Goal: Information Seeking & Learning: Learn about a topic

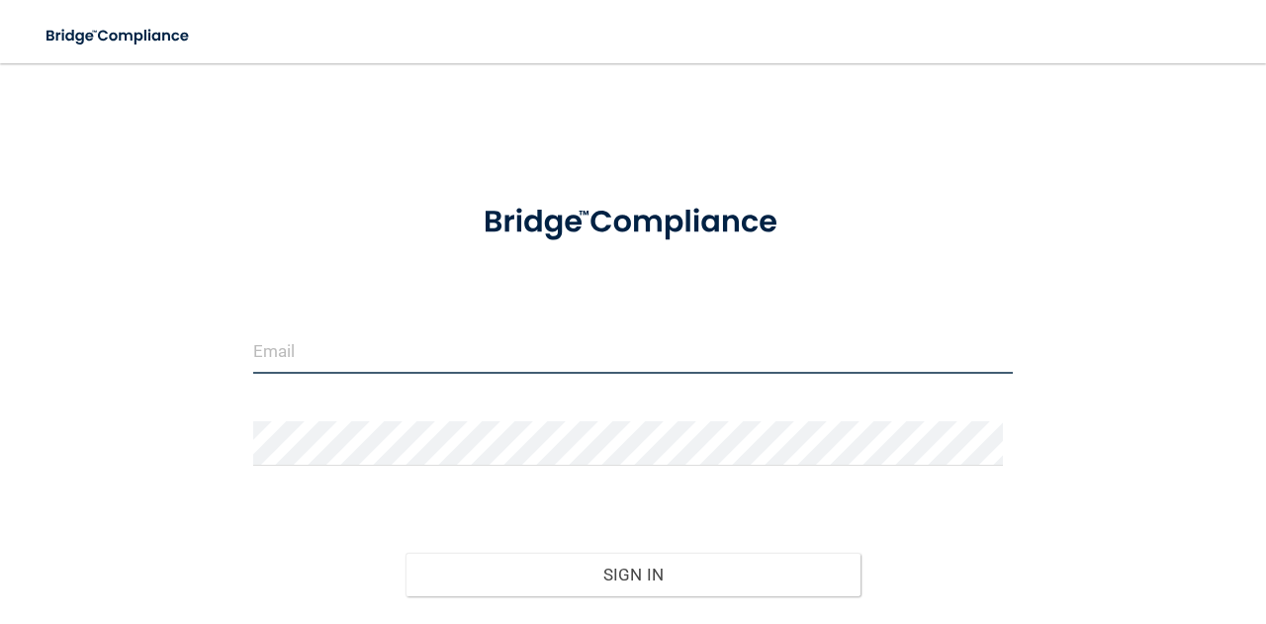
type input "[EMAIL_ADDRESS][DOMAIN_NAME]"
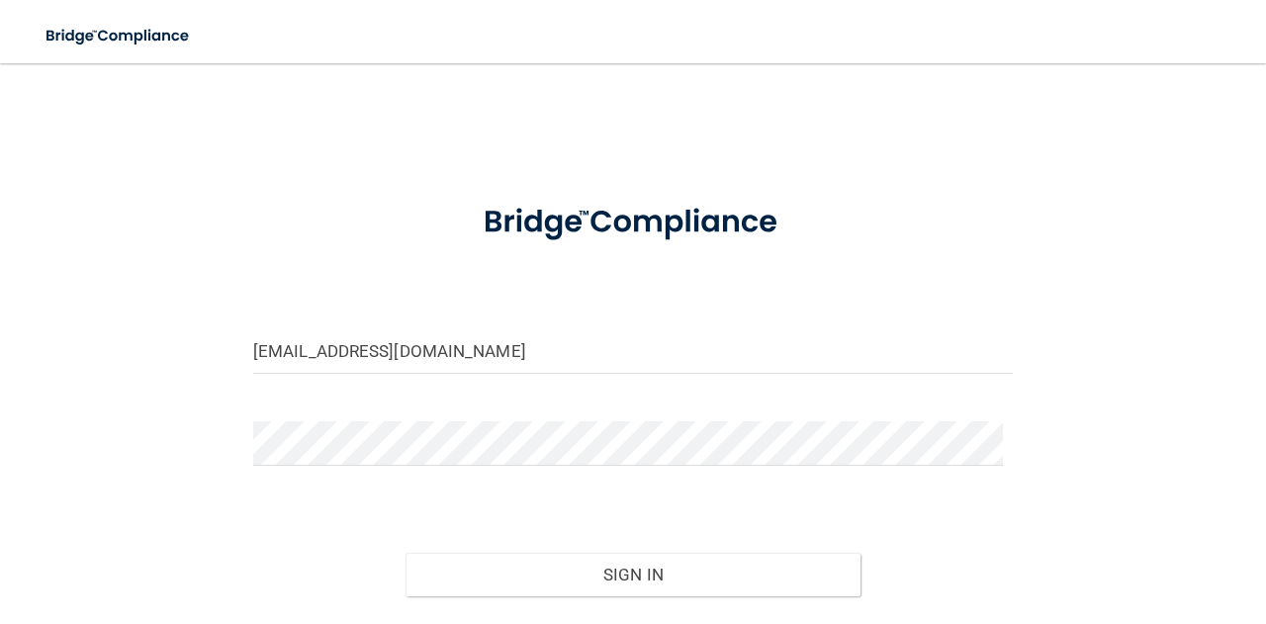
click at [490, 119] on div "sdixon@rectanglehealth.com Invalid email/password. You don't have permission to…" at bounding box center [633, 389] width 1187 height 612
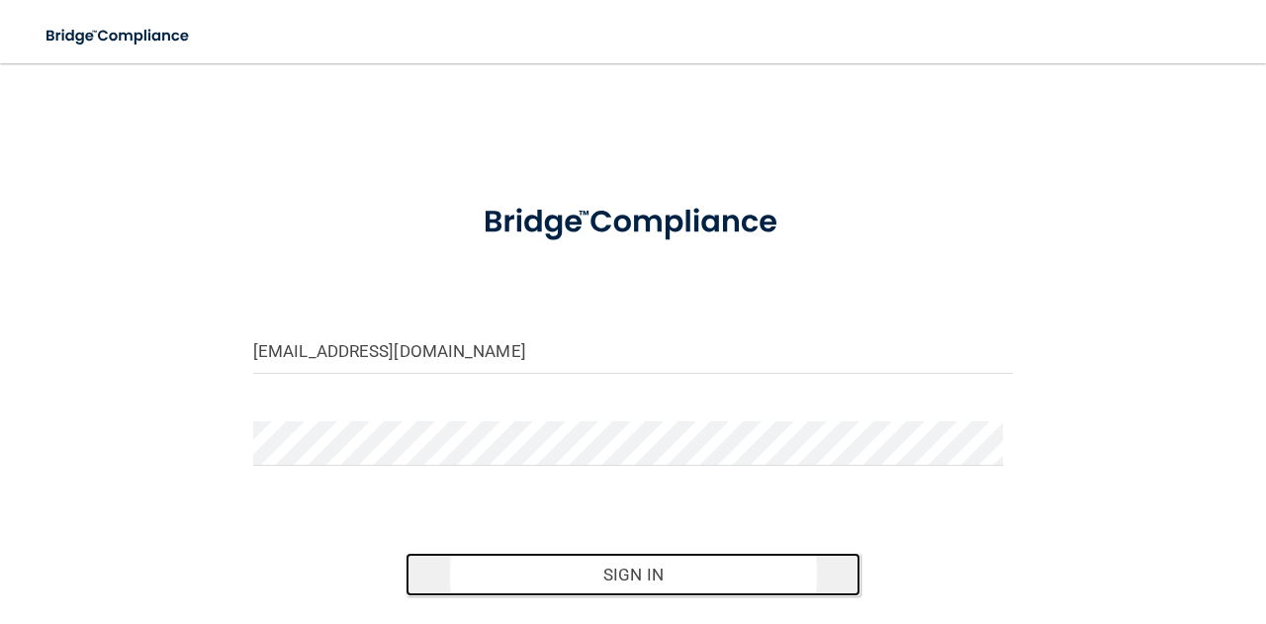
click at [640, 593] on button "Sign In" at bounding box center [633, 575] width 456 height 44
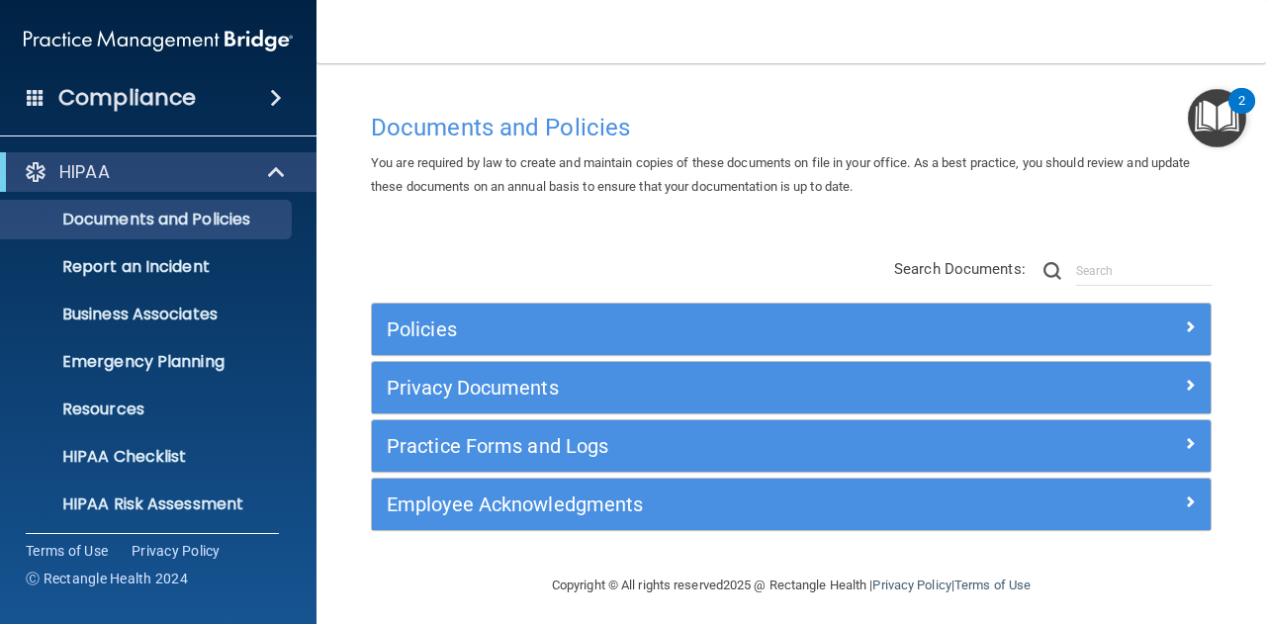
click at [450, 185] on span "You are required by law to create and maintain copies of these documents on fil…" at bounding box center [781, 174] width 820 height 39
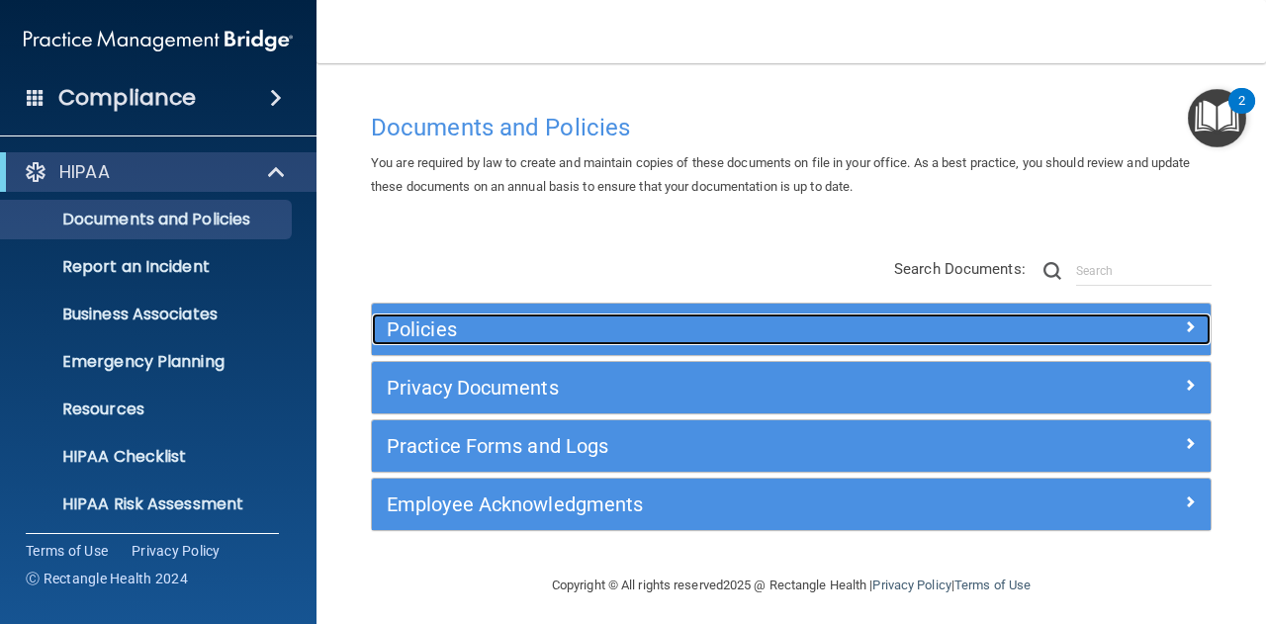
click at [1149, 344] on div "Policies" at bounding box center [791, 329] width 839 height 32
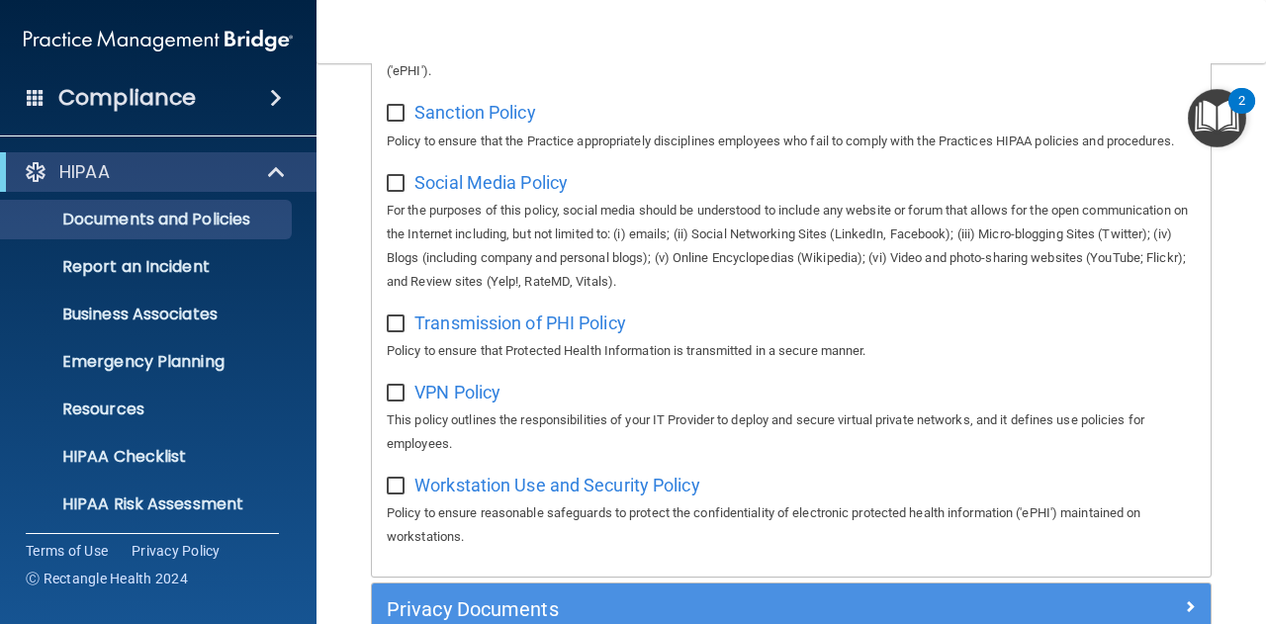
scroll to position [1890, 0]
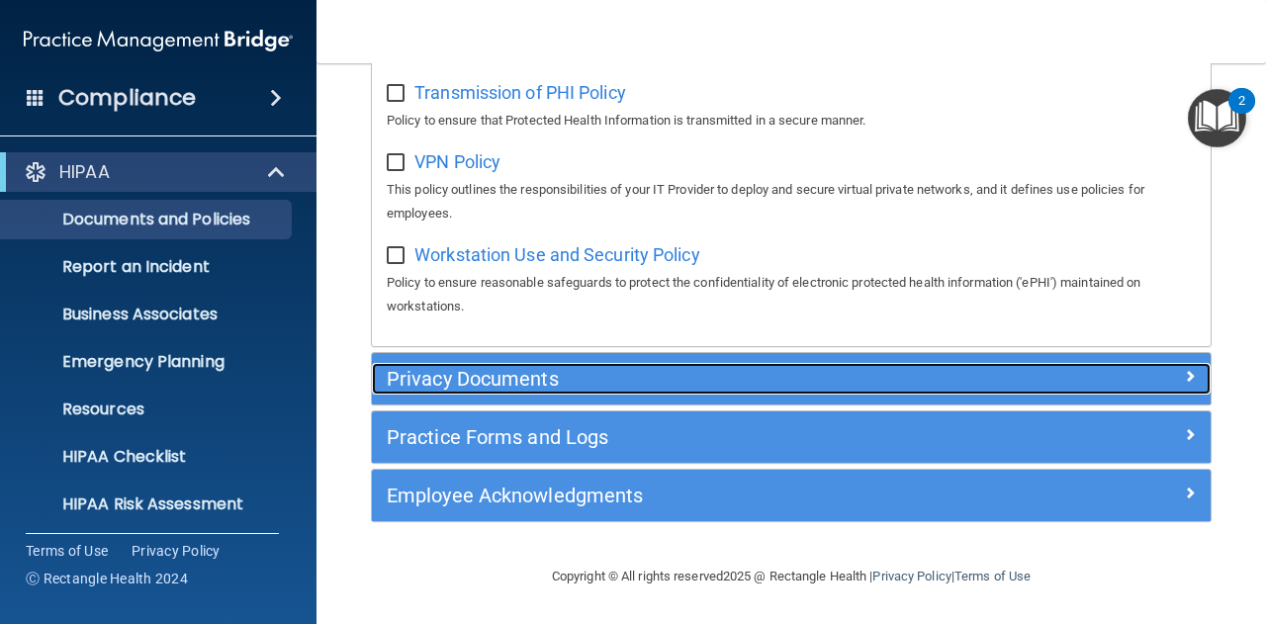
click at [713, 385] on h5 "Privacy Documents" at bounding box center [686, 379] width 599 height 22
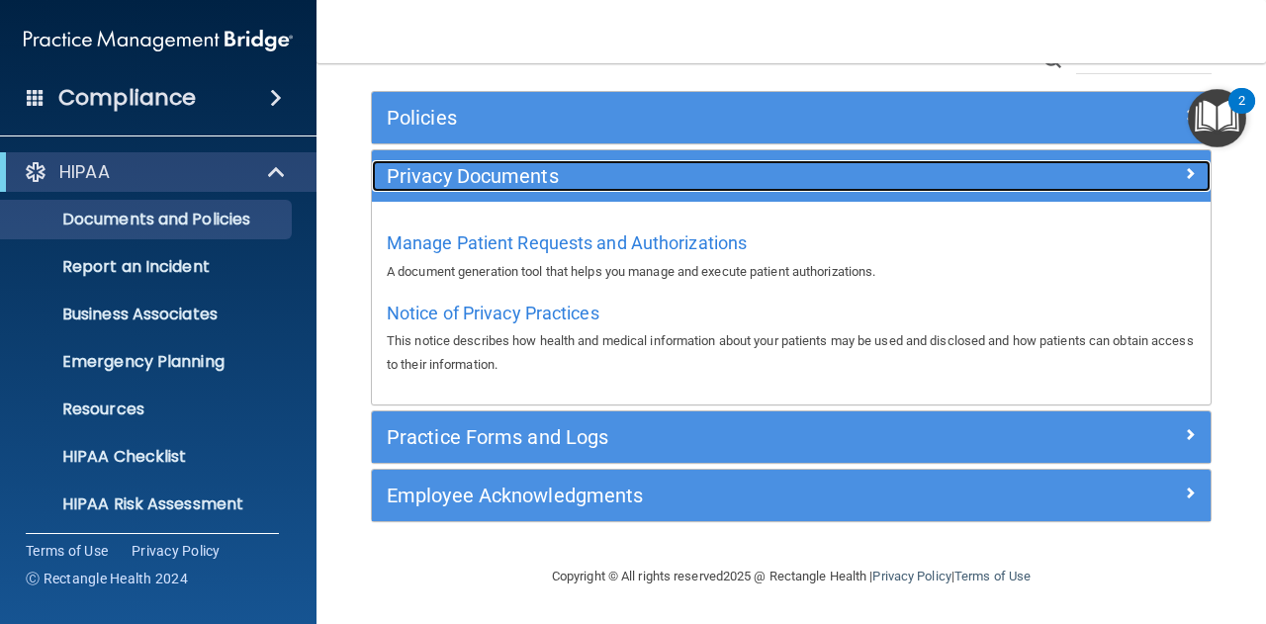
scroll to position [209, 0]
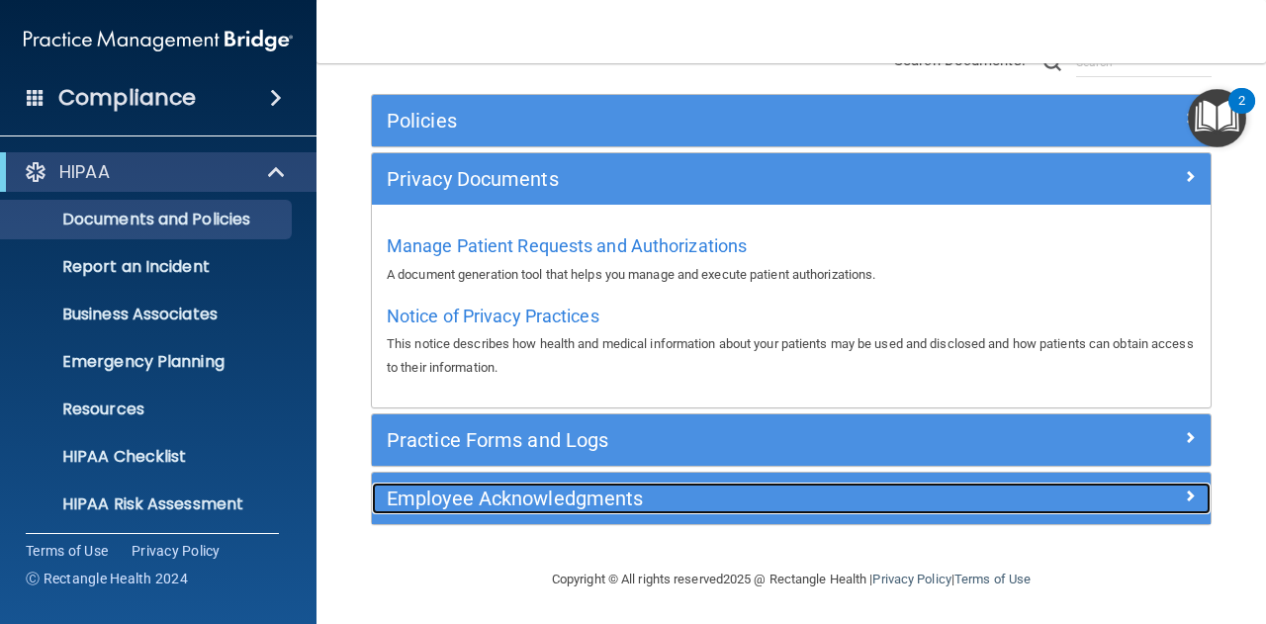
click at [487, 505] on h5 "Employee Acknowledgments" at bounding box center [686, 499] width 599 height 22
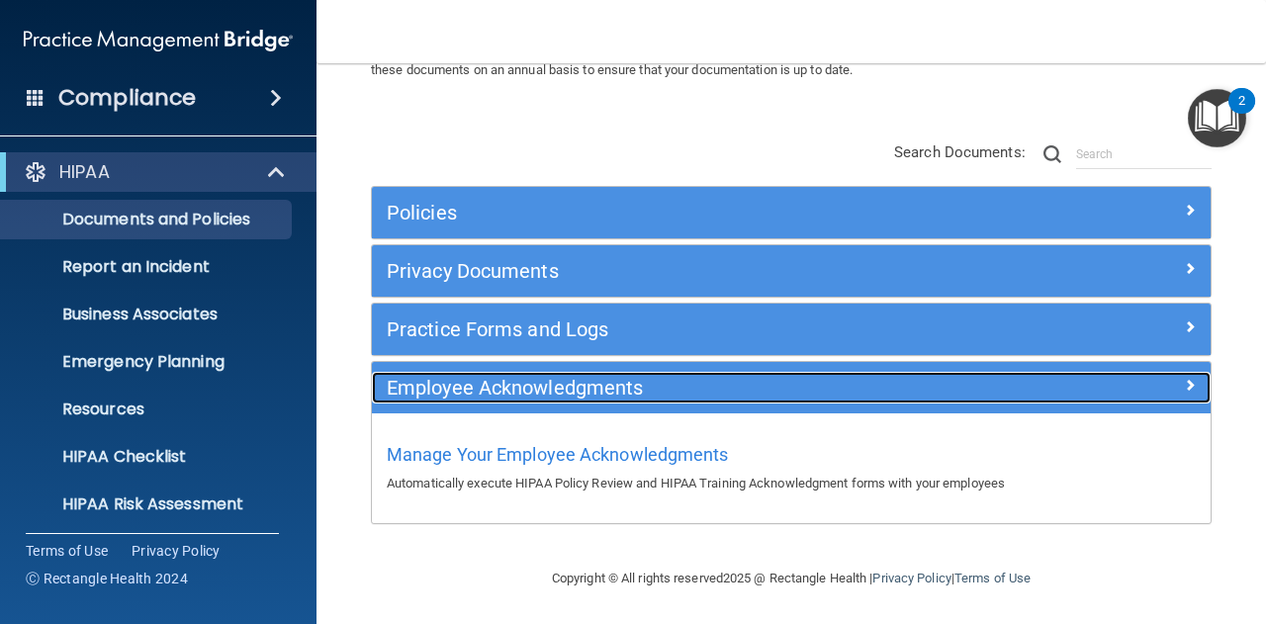
scroll to position [115, 0]
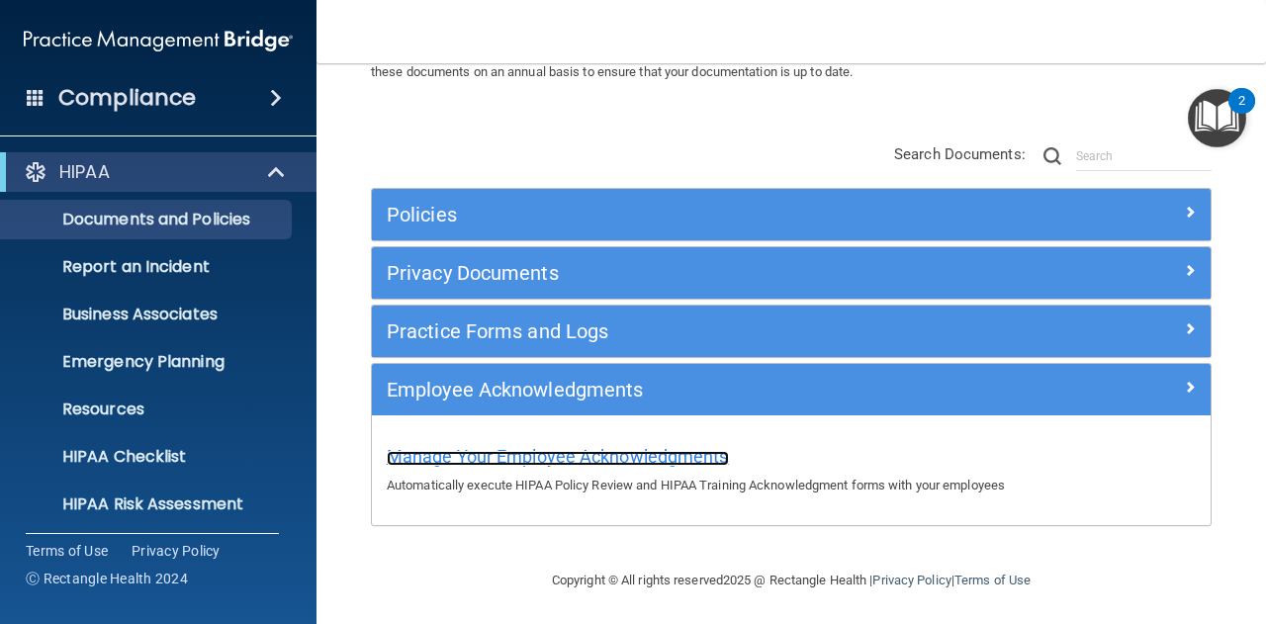
click at [509, 461] on span "Manage Your Employee Acknowledgments" at bounding box center [558, 456] width 342 height 21
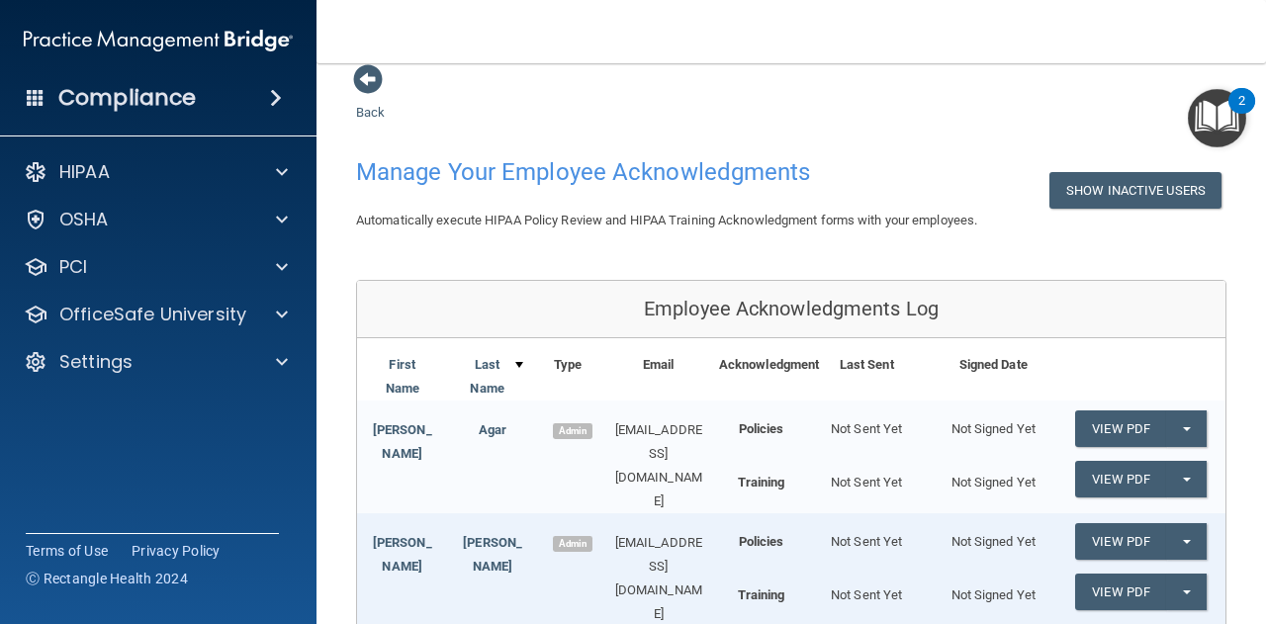
scroll to position [20, 0]
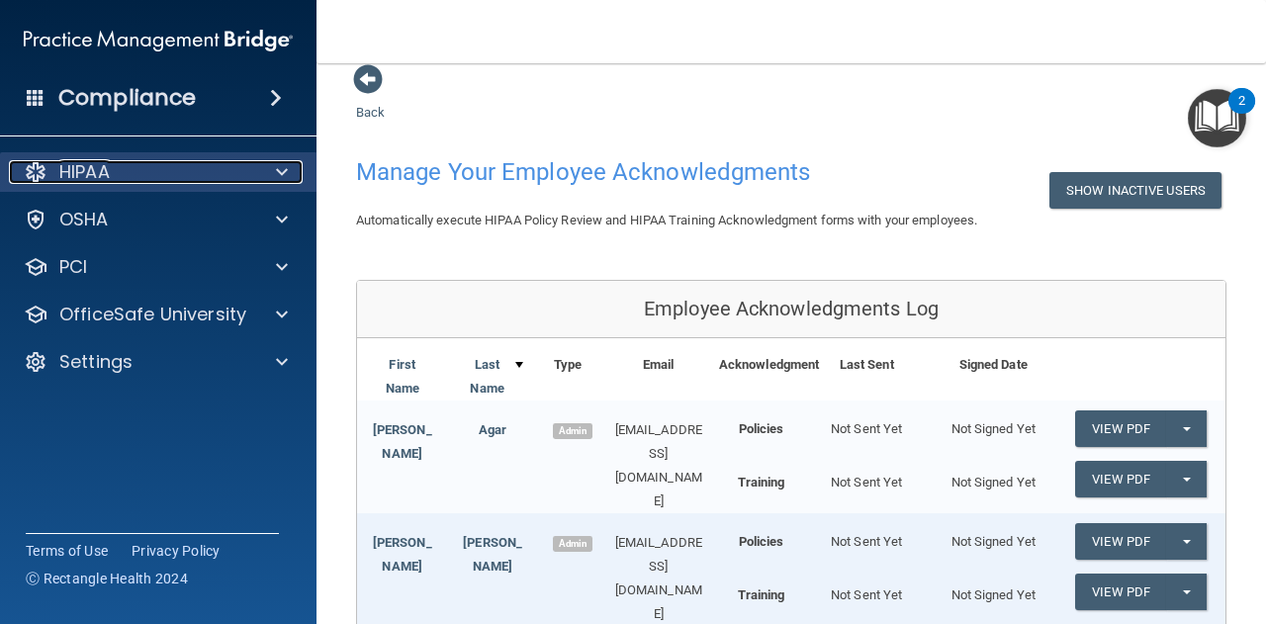
click at [175, 163] on div "HIPAA" at bounding box center [131, 172] width 245 height 24
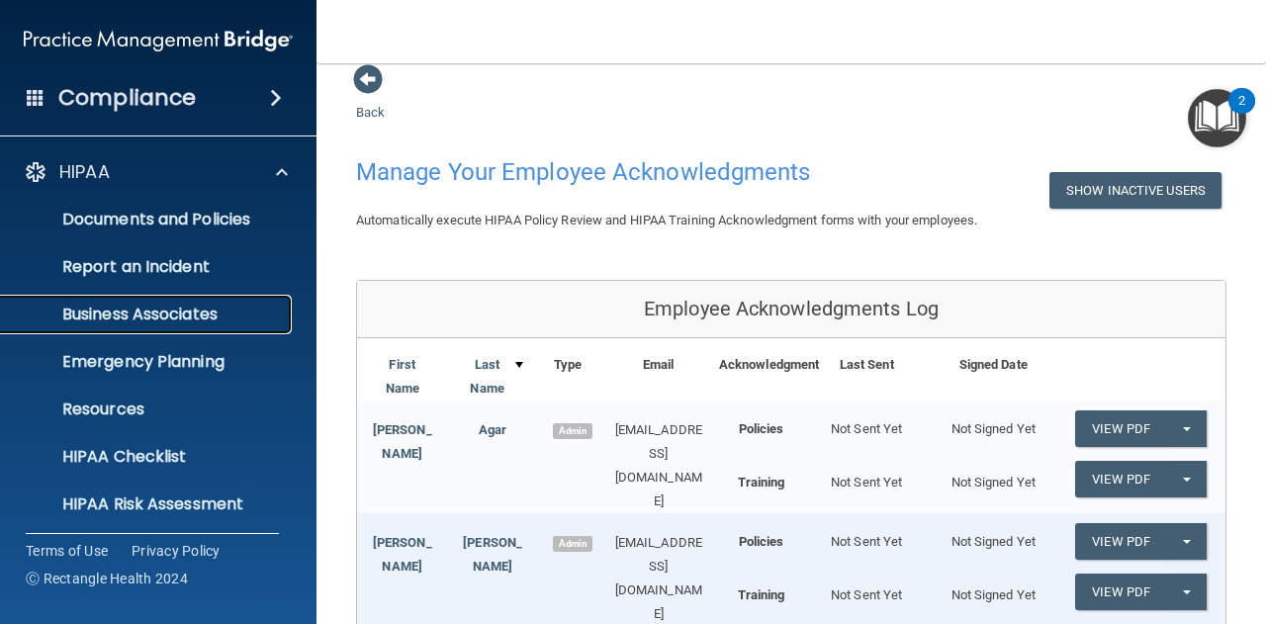
click at [110, 299] on link "Business Associates" at bounding box center [135, 315] width 311 height 40
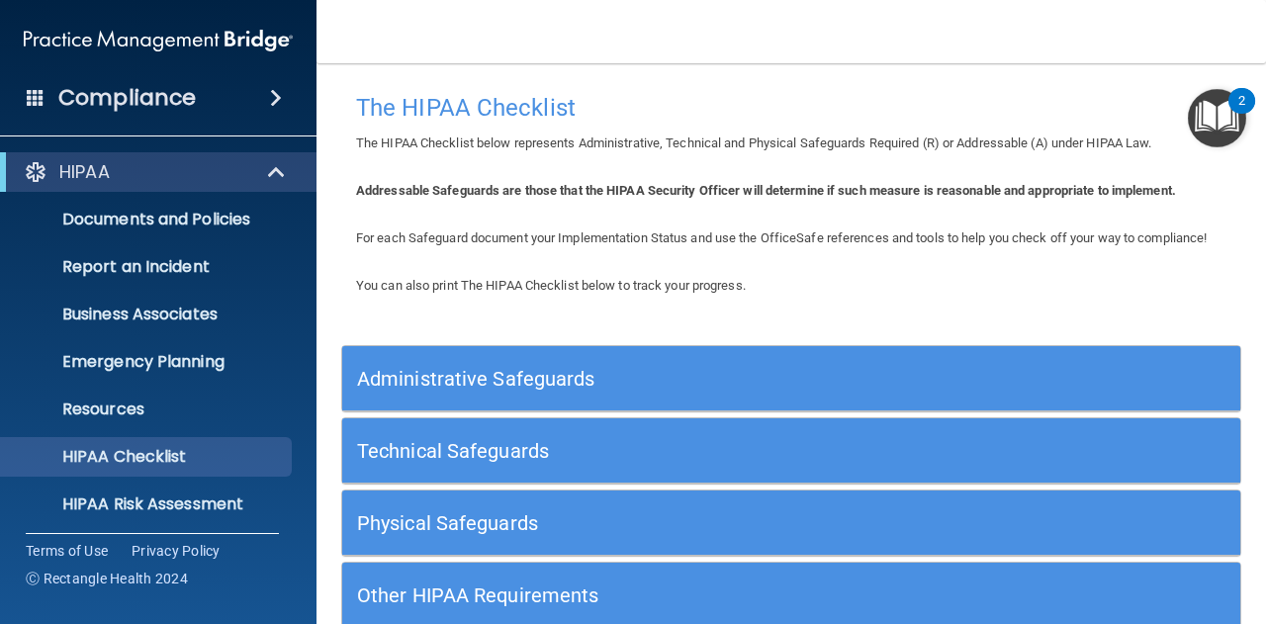
click at [566, 359] on div "You can also print The HIPAA Checklist below to track your progress. Administra…" at bounding box center [791, 472] width 900 height 397
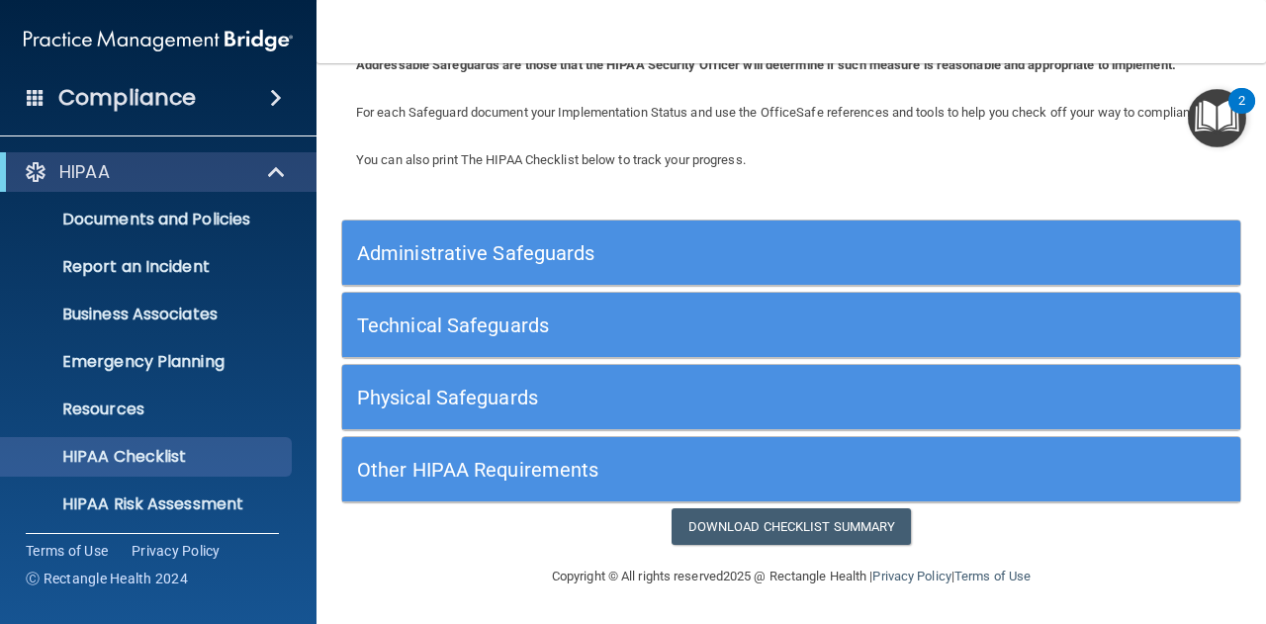
scroll to position [144, 0]
click at [145, 514] on link "HIPAA Risk Assessment" at bounding box center [135, 505] width 311 height 40
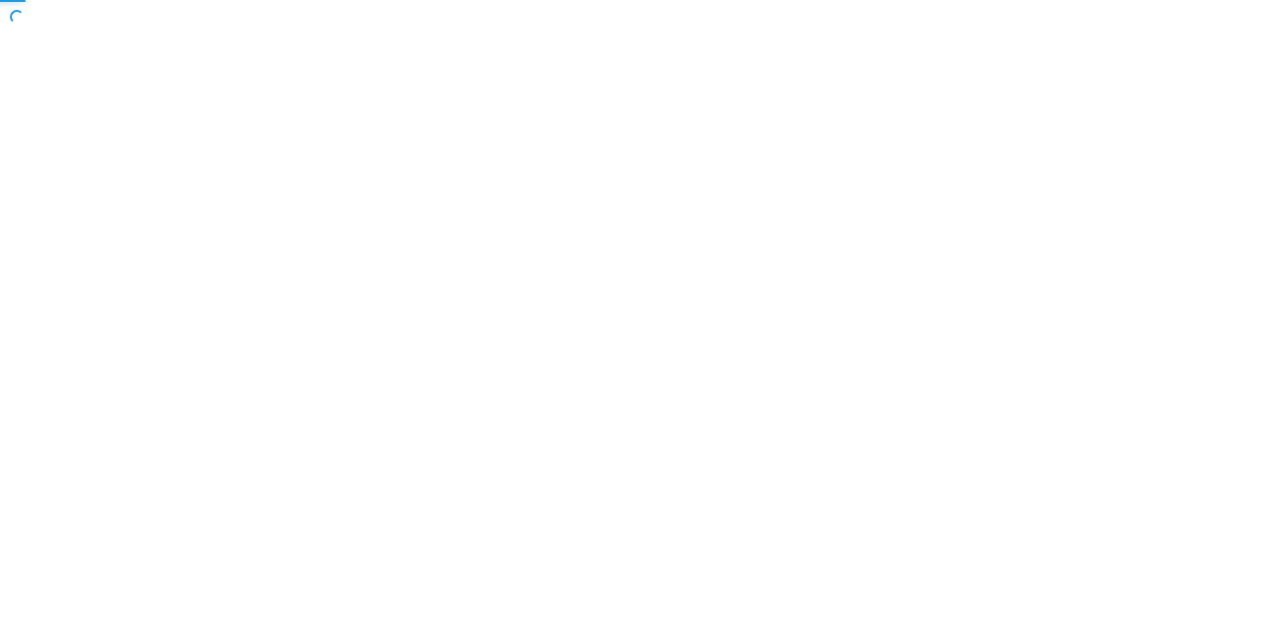
click at [126, 210] on body "Toggle navigation Manage My Enterprise Manage My Location Copyright © All right…" at bounding box center [633, 312] width 1266 height 624
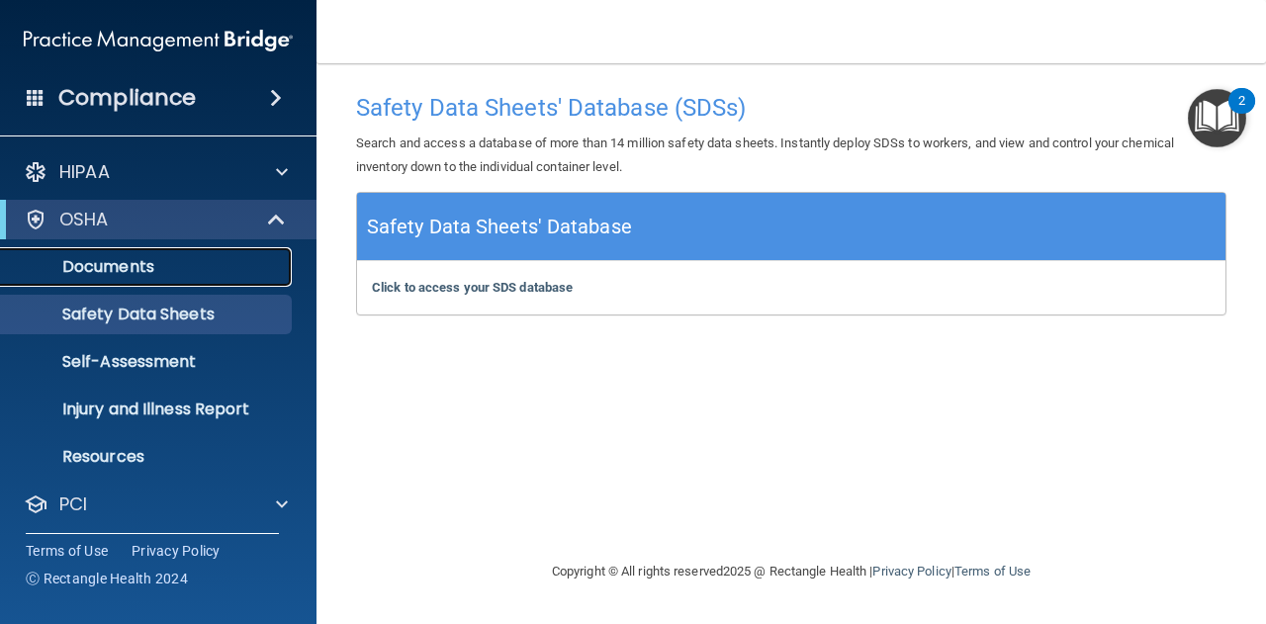
click at [83, 264] on p "Documents" at bounding box center [148, 267] width 270 height 20
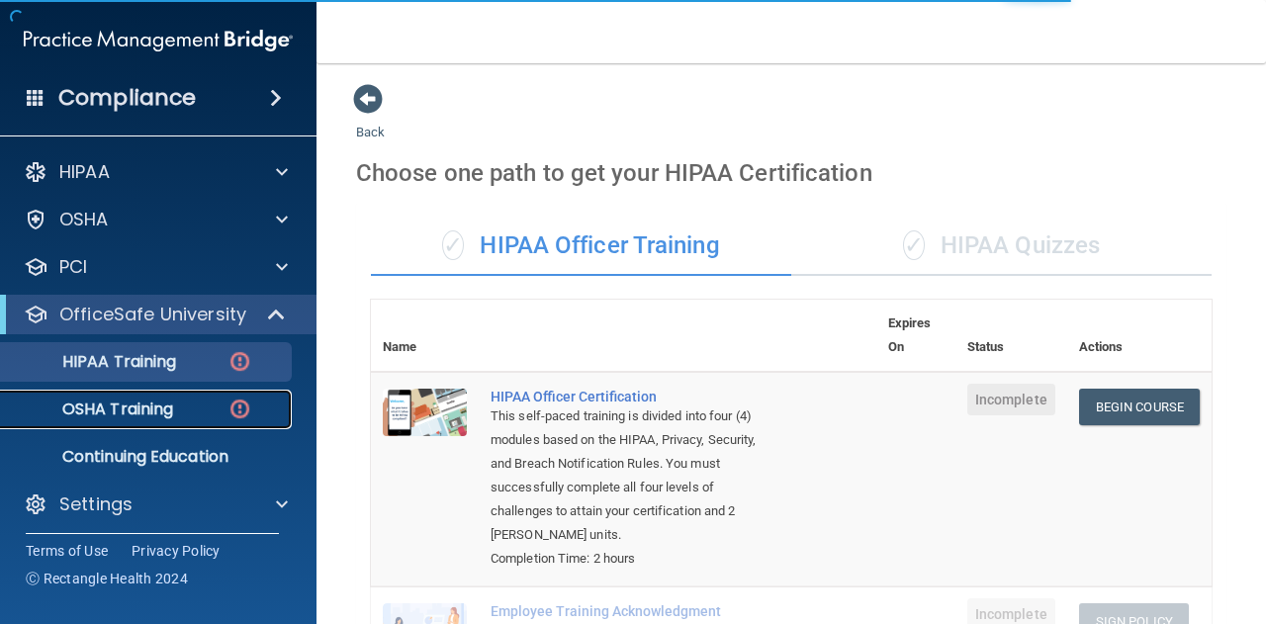
click at [111, 406] on p "OSHA Training" at bounding box center [93, 409] width 160 height 20
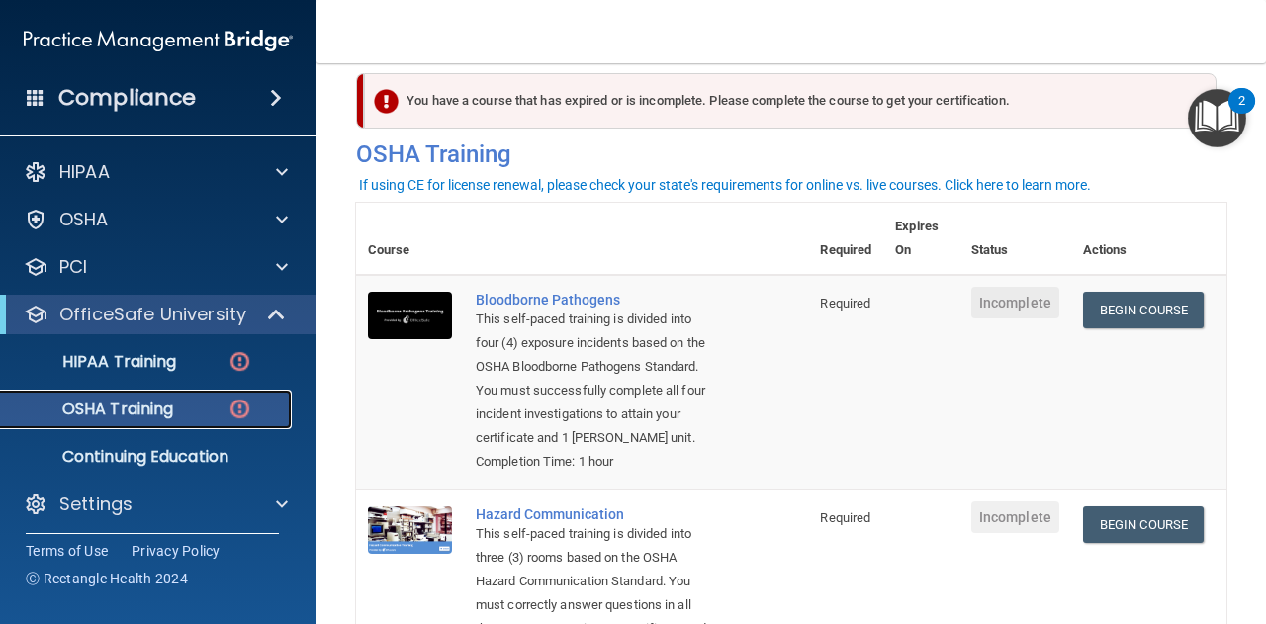
scroll to position [28, 0]
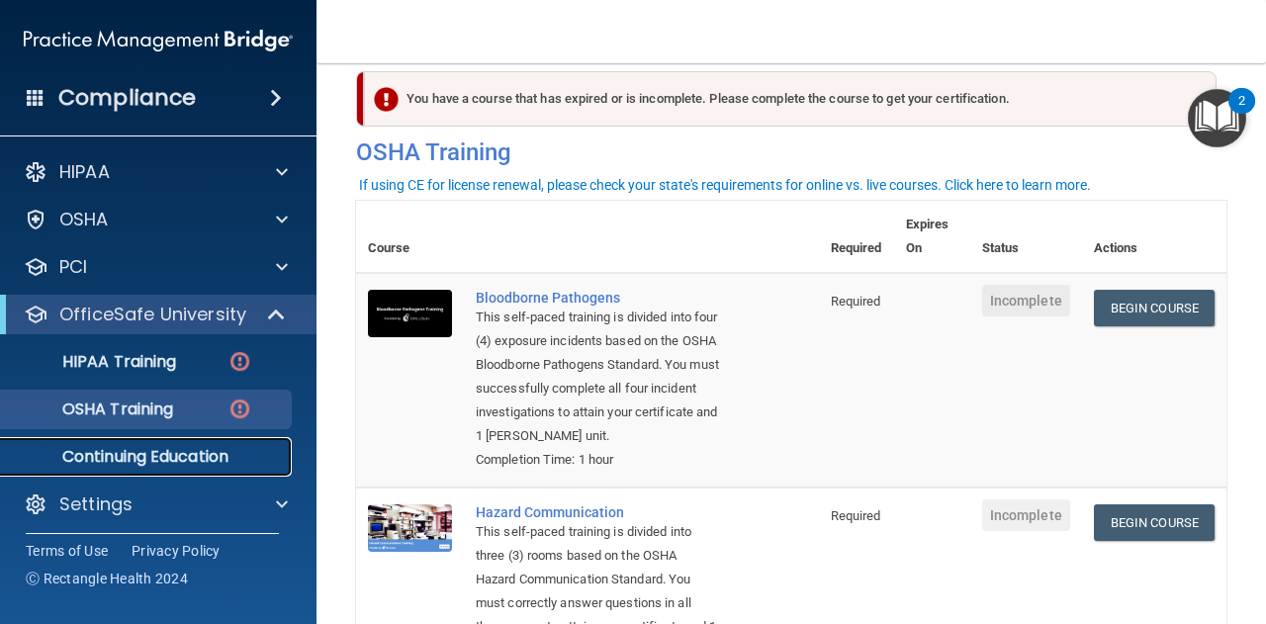
click at [159, 459] on p "Continuing Education" at bounding box center [148, 457] width 270 height 20
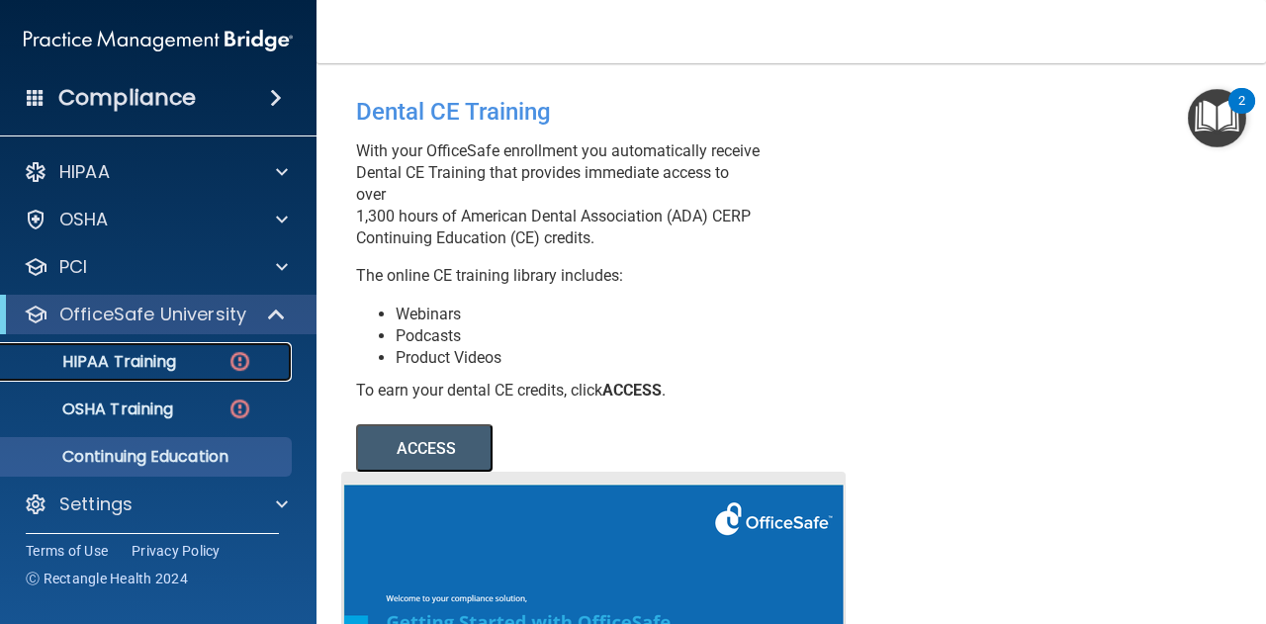
click at [205, 348] on link "HIPAA Training" at bounding box center [135, 362] width 311 height 40
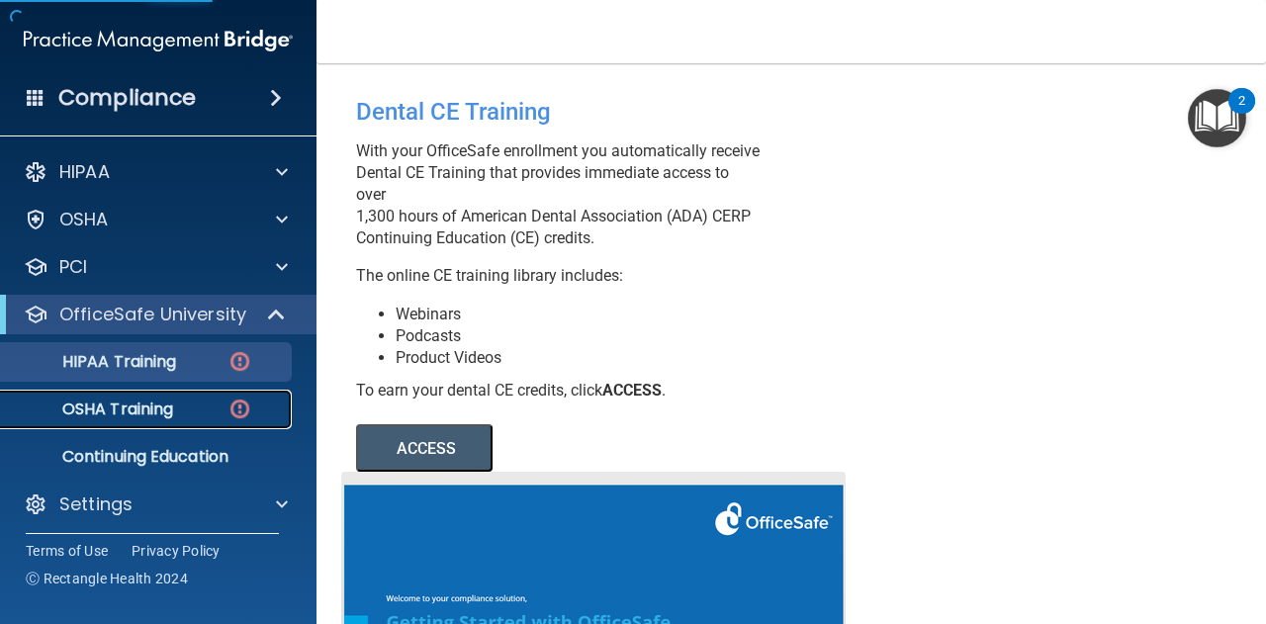
click at [109, 414] on p "OSHA Training" at bounding box center [93, 409] width 160 height 20
